Goal: Task Accomplishment & Management: Use online tool/utility

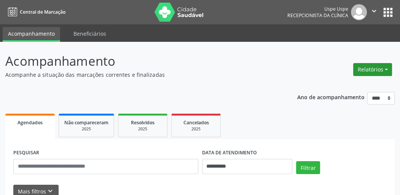
click at [375, 68] on button "Relatórios" at bounding box center [372, 69] width 39 height 13
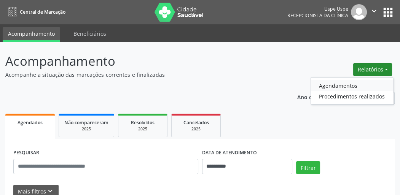
click at [338, 88] on link "Agendamentos" at bounding box center [352, 85] width 82 height 11
select select "*"
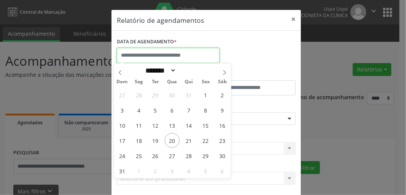
click at [191, 52] on input "text" at bounding box center [168, 55] width 103 height 15
click at [173, 138] on span "20" at bounding box center [172, 140] width 15 height 15
type input "**********"
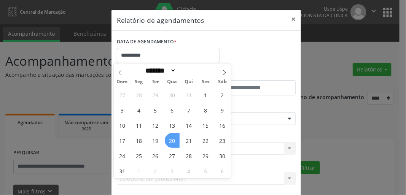
click at [173, 138] on span "20" at bounding box center [172, 140] width 15 height 15
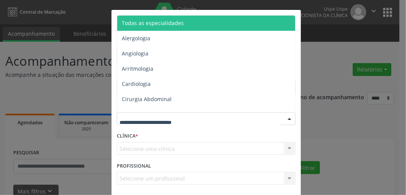
click at [148, 123] on div at bounding box center [206, 118] width 179 height 13
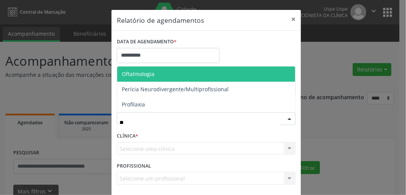
type input "***"
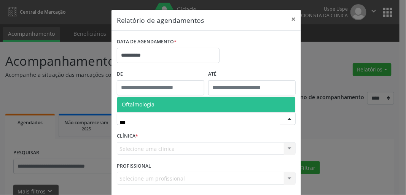
click at [142, 105] on span "Oftalmologia" at bounding box center [138, 104] width 33 height 7
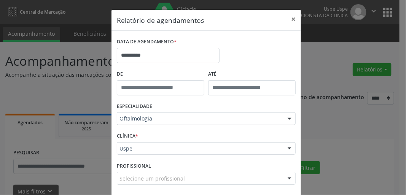
scroll to position [33, 0]
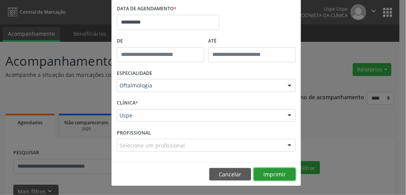
click at [270, 171] on button "Imprimir" at bounding box center [275, 174] width 42 height 13
